Goal: Navigation & Orientation: Find specific page/section

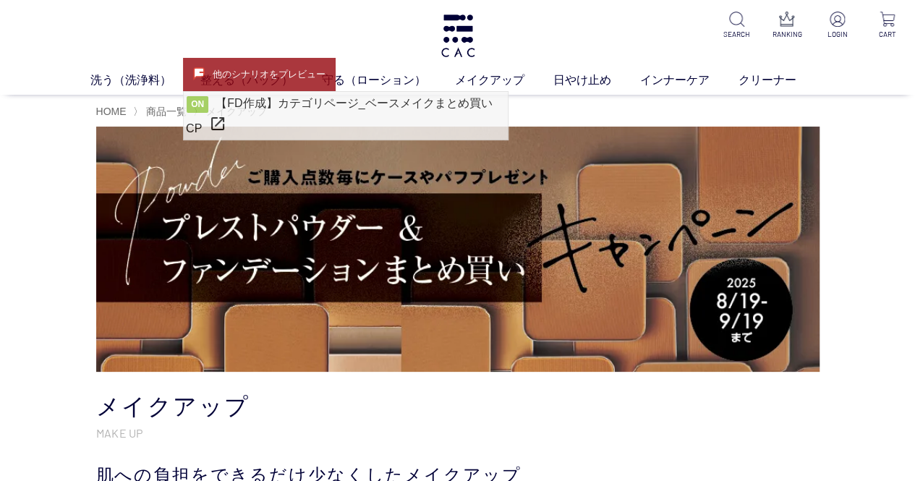
click at [411, 253] on img at bounding box center [457, 249] width 723 height 245
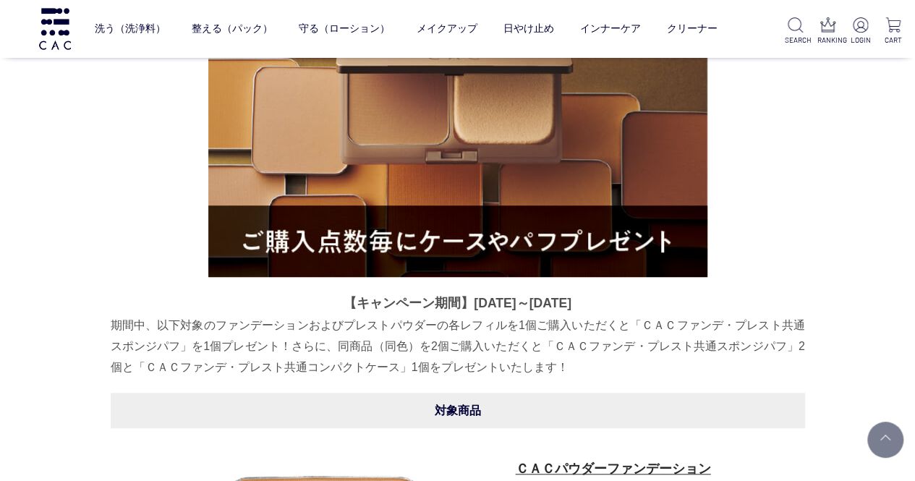
scroll to position [396, 0]
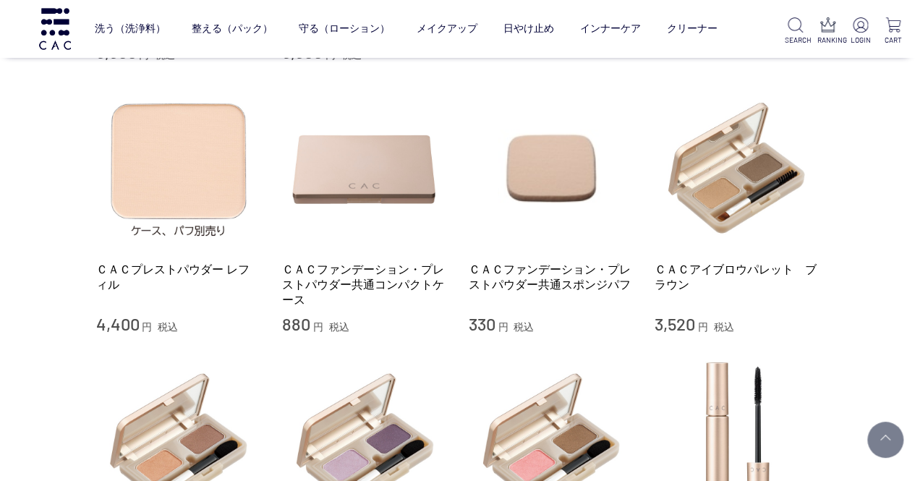
scroll to position [854, 0]
